Goal: Transaction & Acquisition: Obtain resource

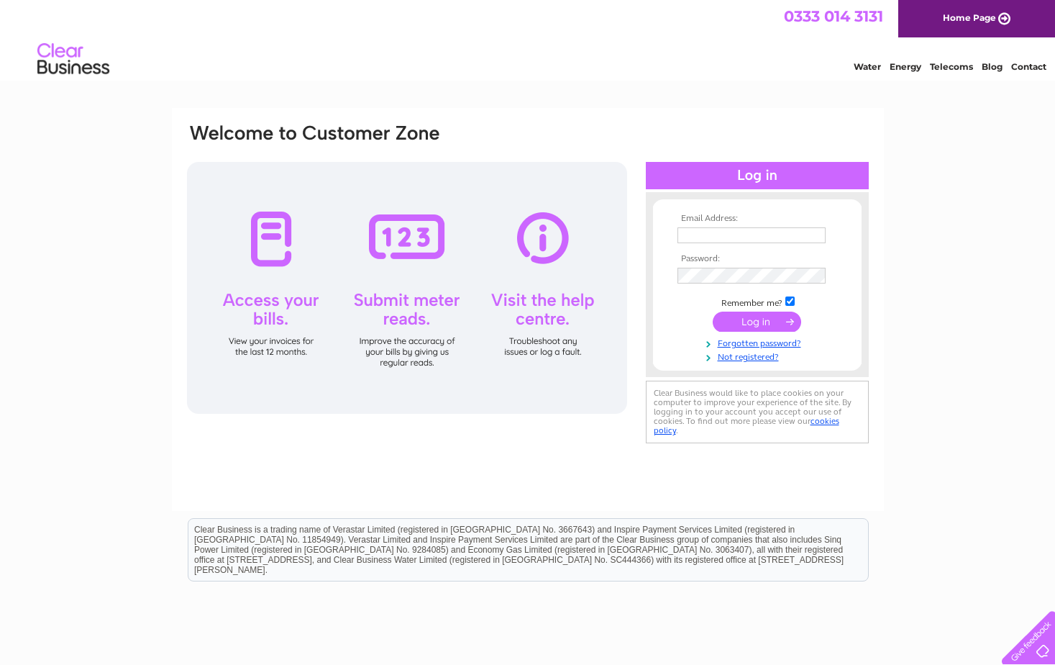
type input "[EMAIL_ADDRESS][DOMAIN_NAME]"
click at [762, 314] on input "submit" at bounding box center [757, 322] width 88 height 20
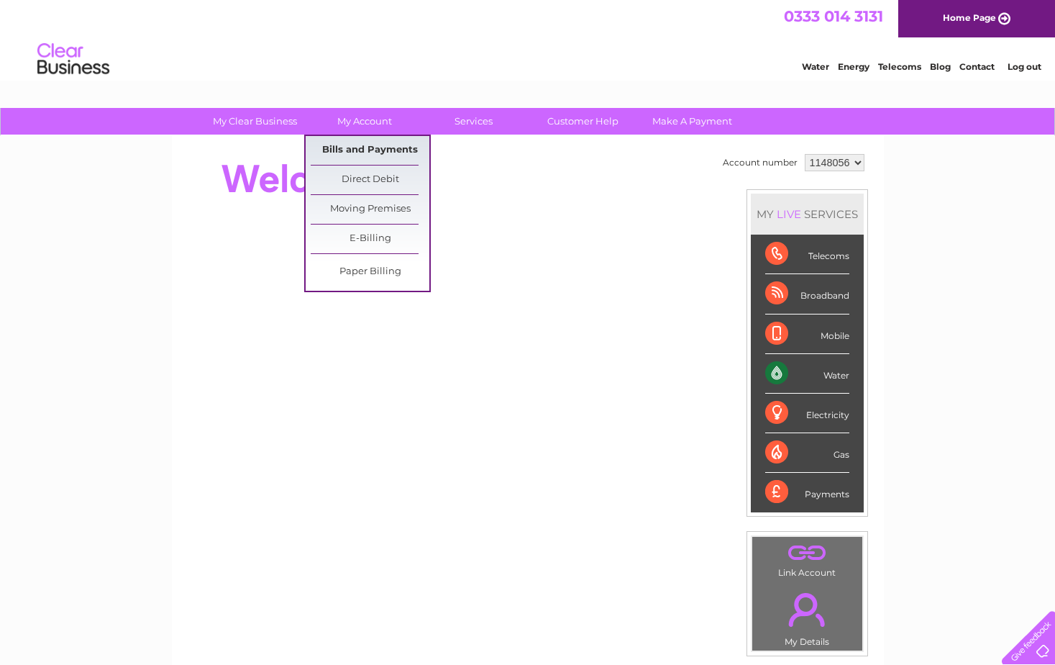
drag, startPoint x: 372, startPoint y: 141, endPoint x: 383, endPoint y: 137, distance: 11.6
click at [372, 141] on link "Bills and Payments" at bounding box center [370, 150] width 119 height 29
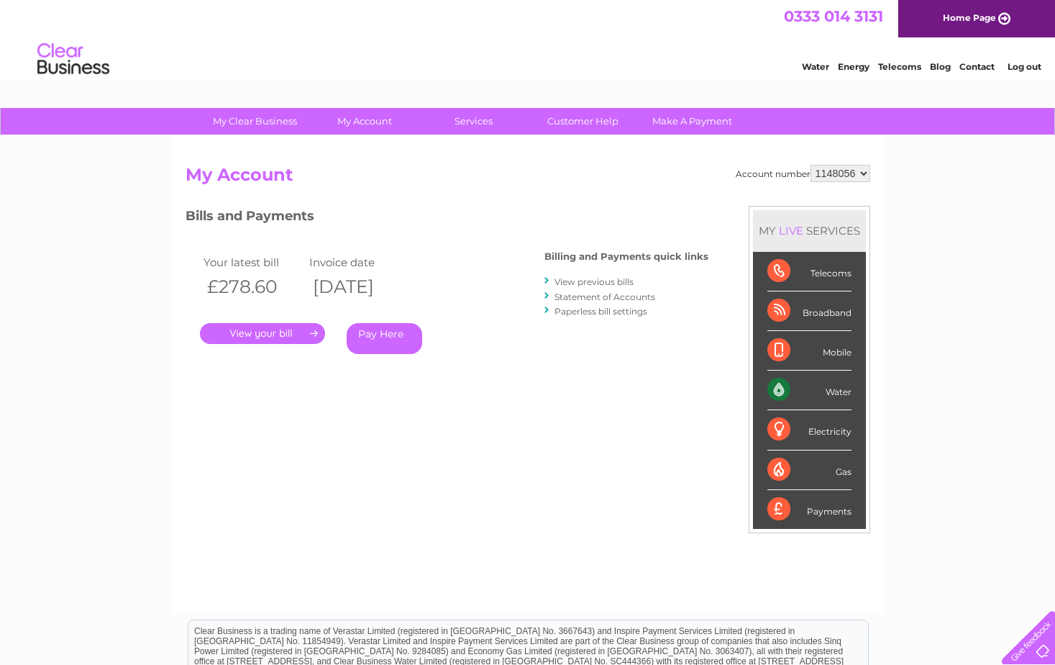
click at [287, 327] on link "." at bounding box center [262, 333] width 125 height 21
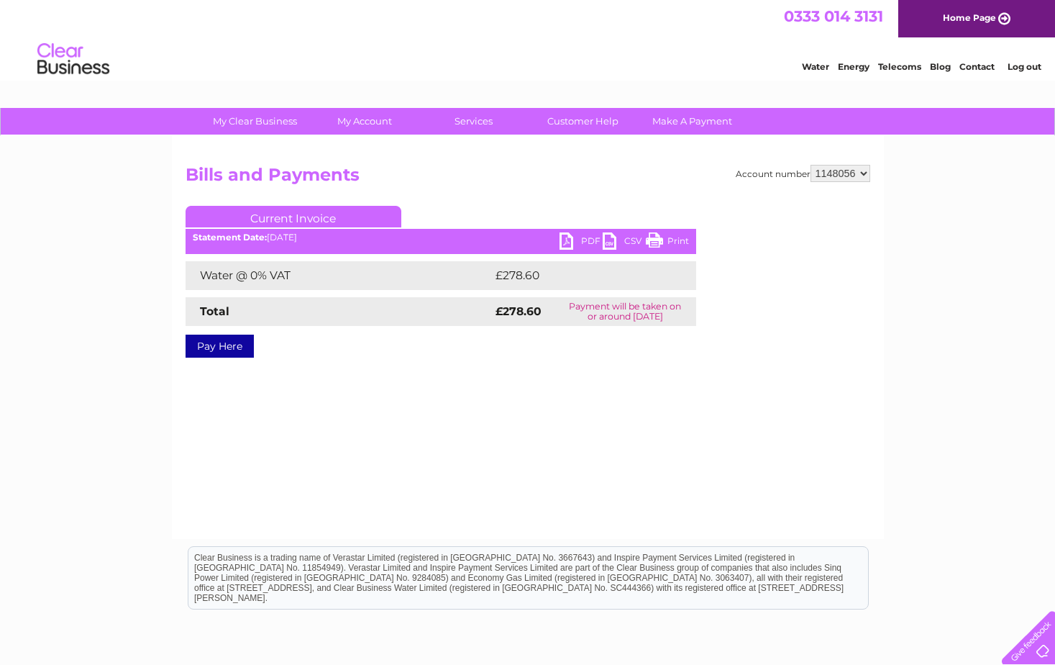
click at [588, 237] on link "PDF" at bounding box center [581, 242] width 43 height 21
